Goal: Transaction & Acquisition: Subscribe to service/newsletter

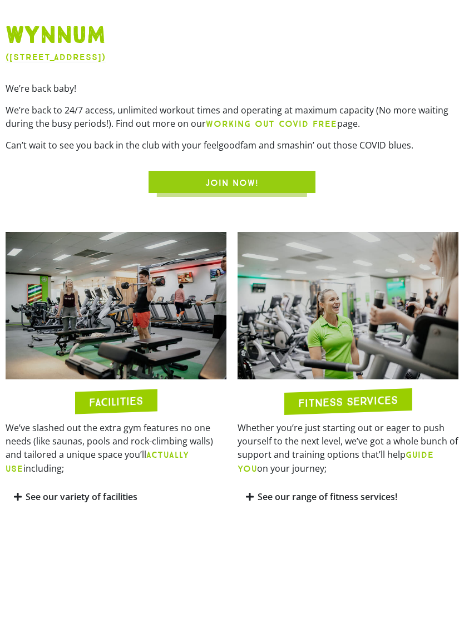
scroll to position [617, 0]
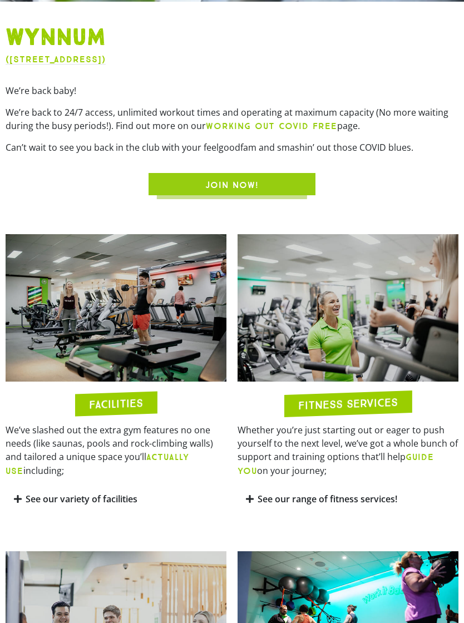
click at [266, 505] on link "See our range of fitness services!" at bounding box center [327, 499] width 140 height 12
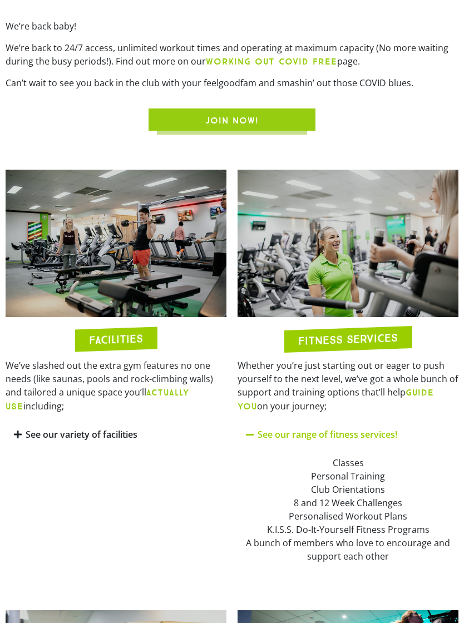
scroll to position [679, 0]
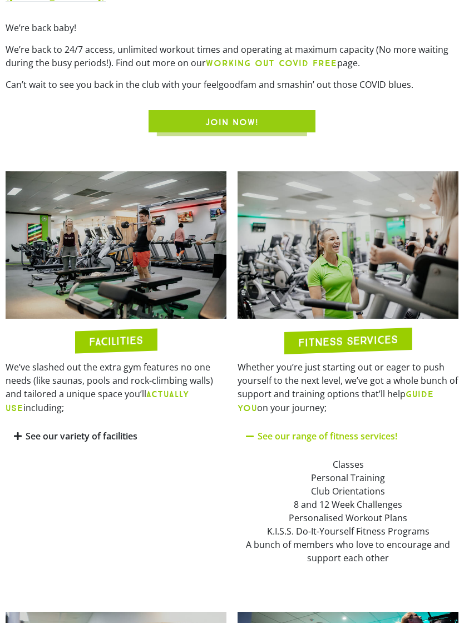
click at [255, 444] on div "See our range of fitness services!" at bounding box center [347, 436] width 221 height 26
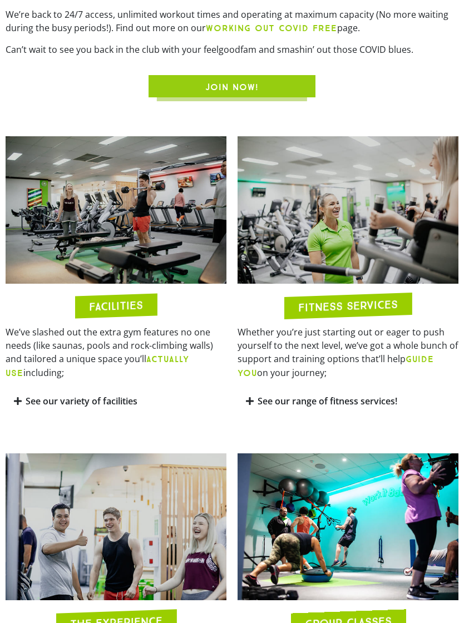
scroll to position [699, 0]
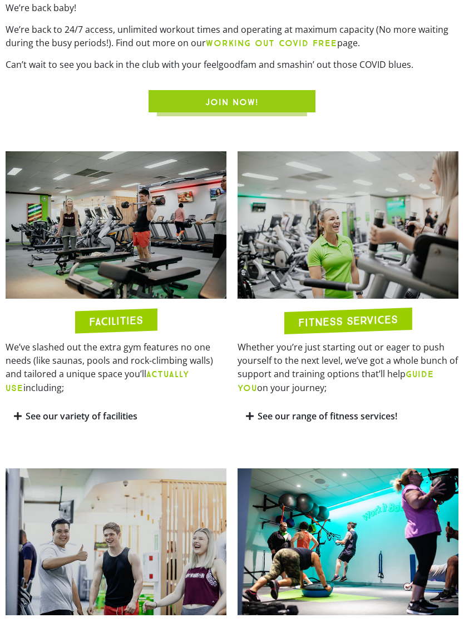
click at [47, 422] on link "See our variety of facilities" at bounding box center [82, 416] width 112 height 12
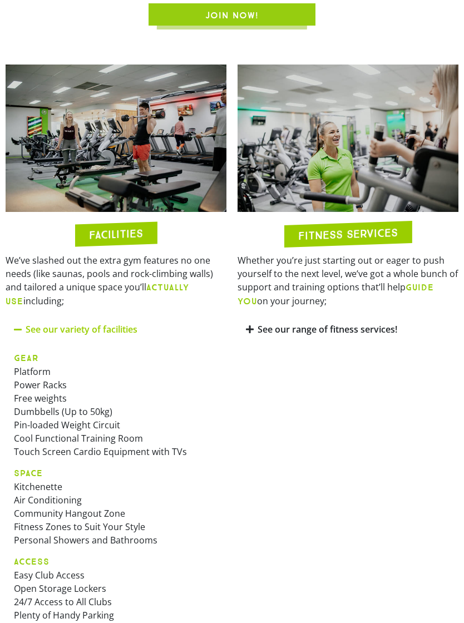
scroll to position [784, 0]
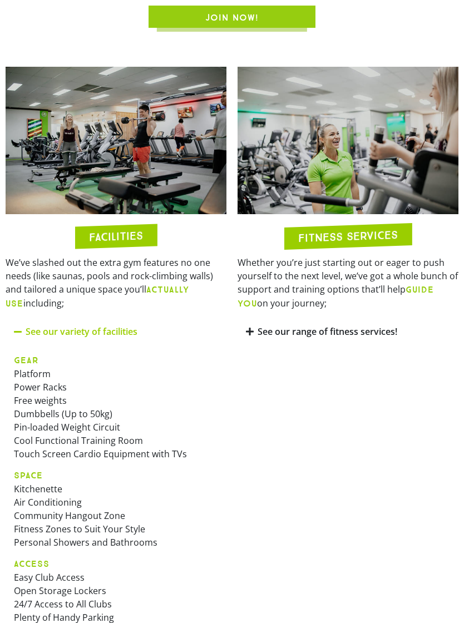
click at [32, 337] on link "See our variety of facilities" at bounding box center [82, 331] width 112 height 12
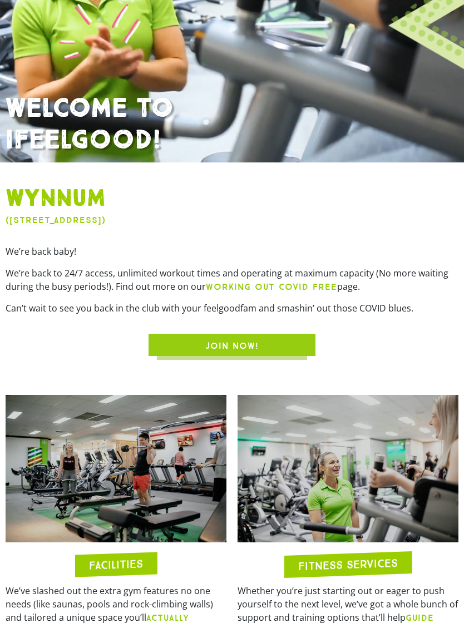
scroll to position [448, 0]
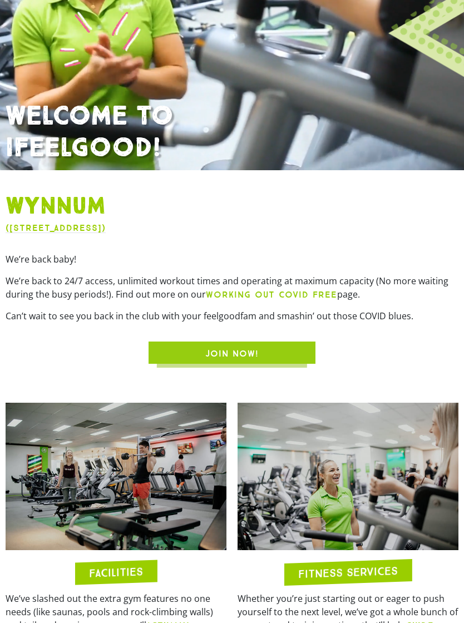
click at [193, 360] on span "JOIN NOW!" at bounding box center [231, 353] width 113 height 13
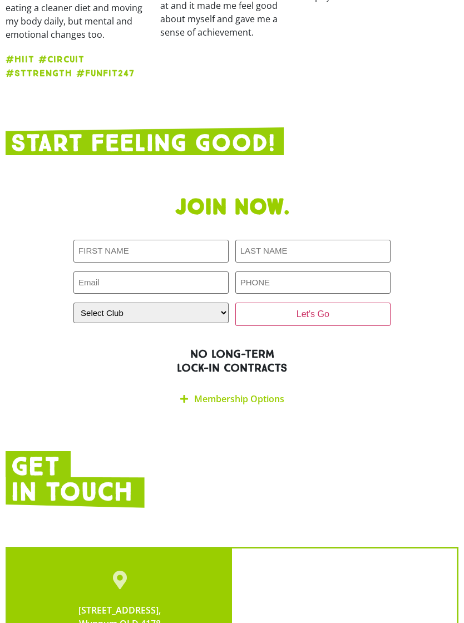
scroll to position [1984, 0]
click at [206, 393] on link "Membership Options" at bounding box center [239, 399] width 90 height 12
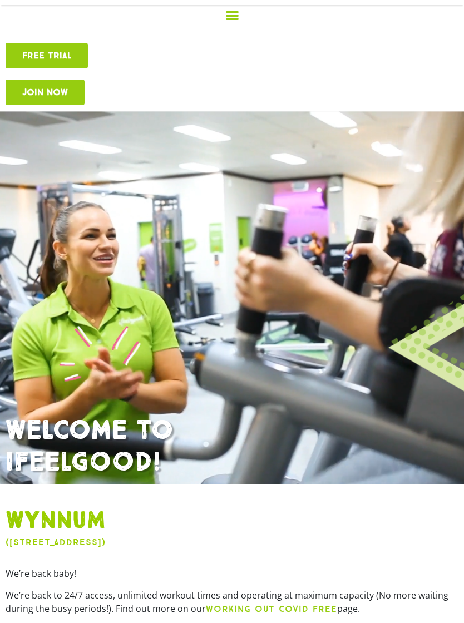
scroll to position [0, 0]
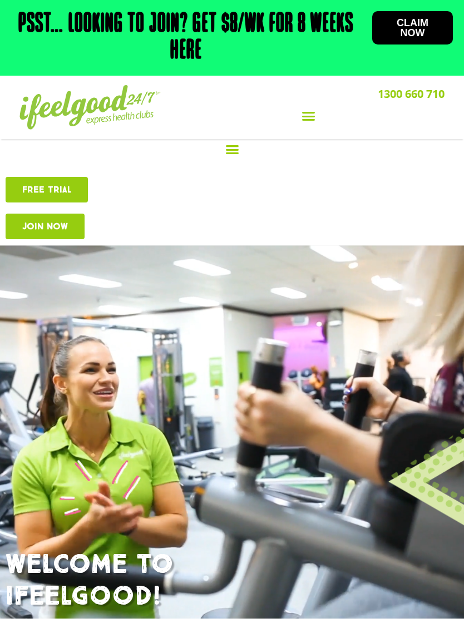
click at [231, 151] on icon "Menu Toggle" at bounding box center [232, 149] width 14 height 14
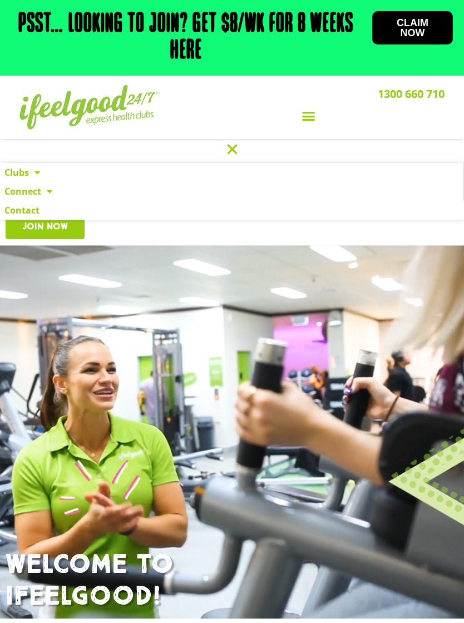
click at [235, 147] on icon "Menu Toggle" at bounding box center [232, 149] width 14 height 14
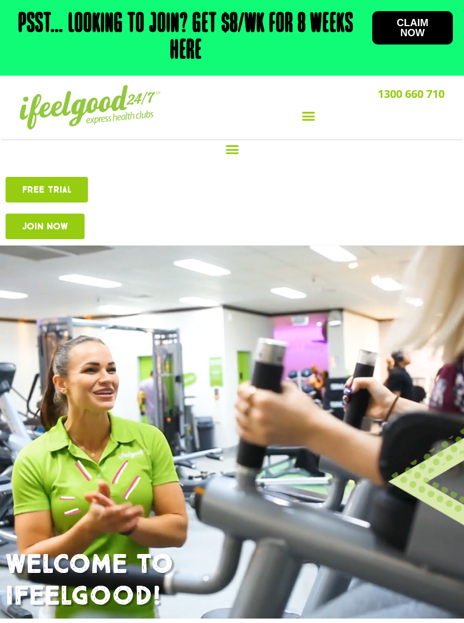
click at [308, 120] on icon "Menu Toggle" at bounding box center [308, 116] width 14 height 14
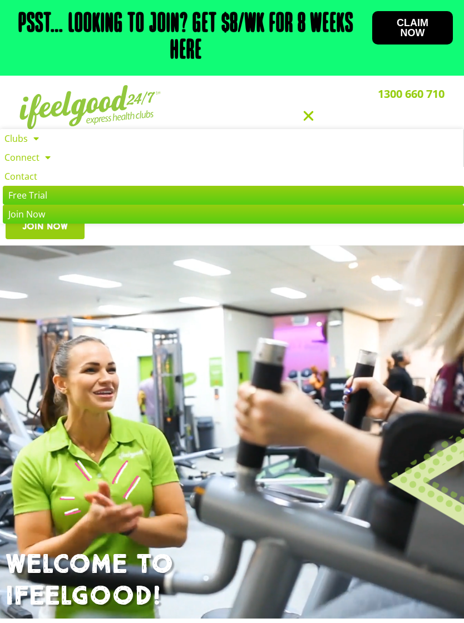
click at [310, 119] on icon "Menu Toggle" at bounding box center [308, 116] width 14 height 14
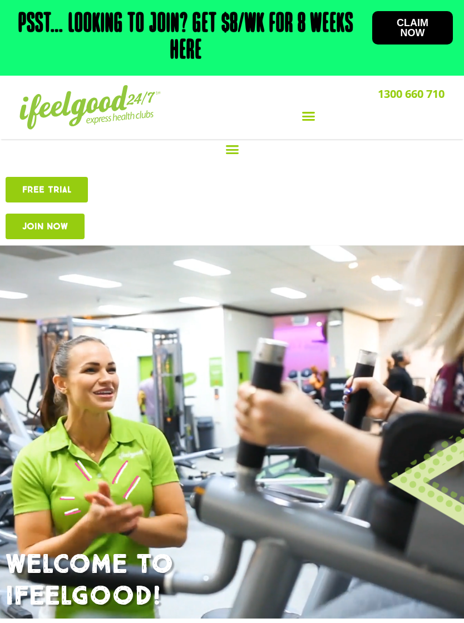
scroll to position [448, 0]
